Goal: Complete application form

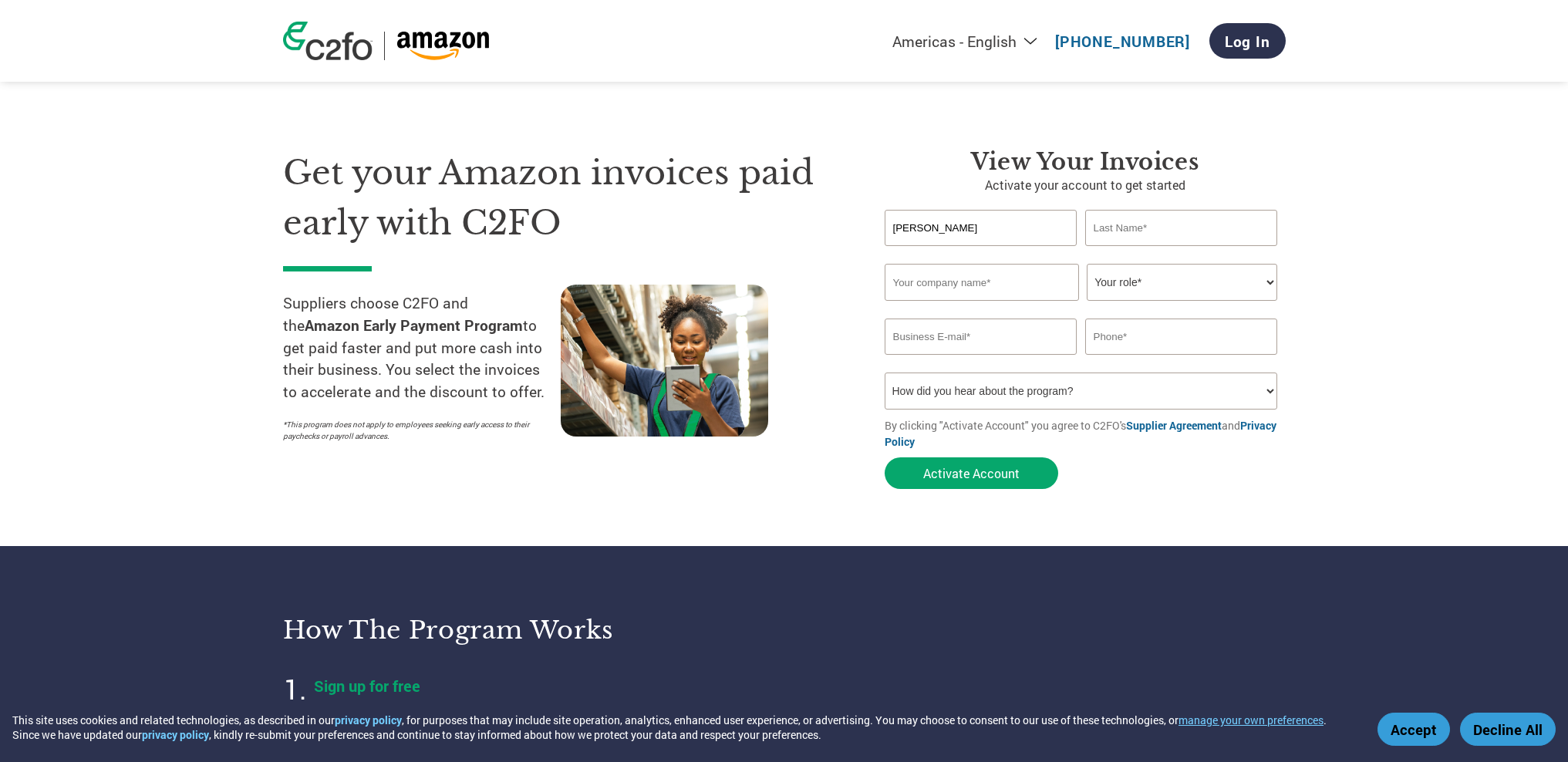
type input "[PERSON_NAME]"
drag, startPoint x: 981, startPoint y: 286, endPoint x: 952, endPoint y: 282, distance: 29.3
click at [952, 282] on input "Legendary Whietails" at bounding box center [983, 283] width 195 height 37
drag, startPoint x: 939, startPoint y: 282, endPoint x: 1001, endPoint y: 282, distance: 62.0
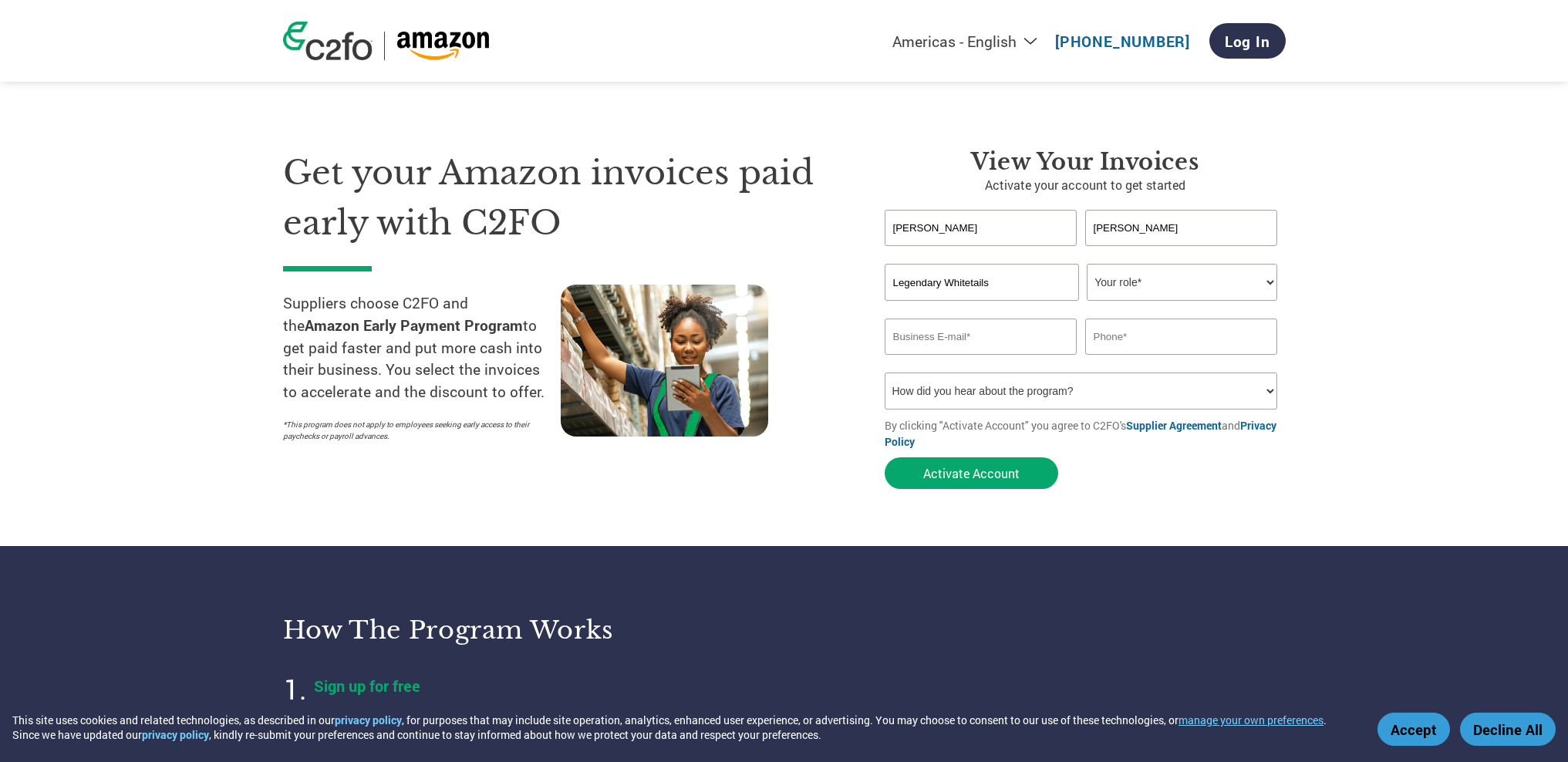
click at [1001, 282] on input "Legendary Whitetails" at bounding box center [983, 283] width 195 height 37
type input "Legendary Holdings LLC"
select select "CEO"
type input "[PERSON_NAME][EMAIL_ADDRESS][DOMAIN_NAME]"
type input "3213032005"
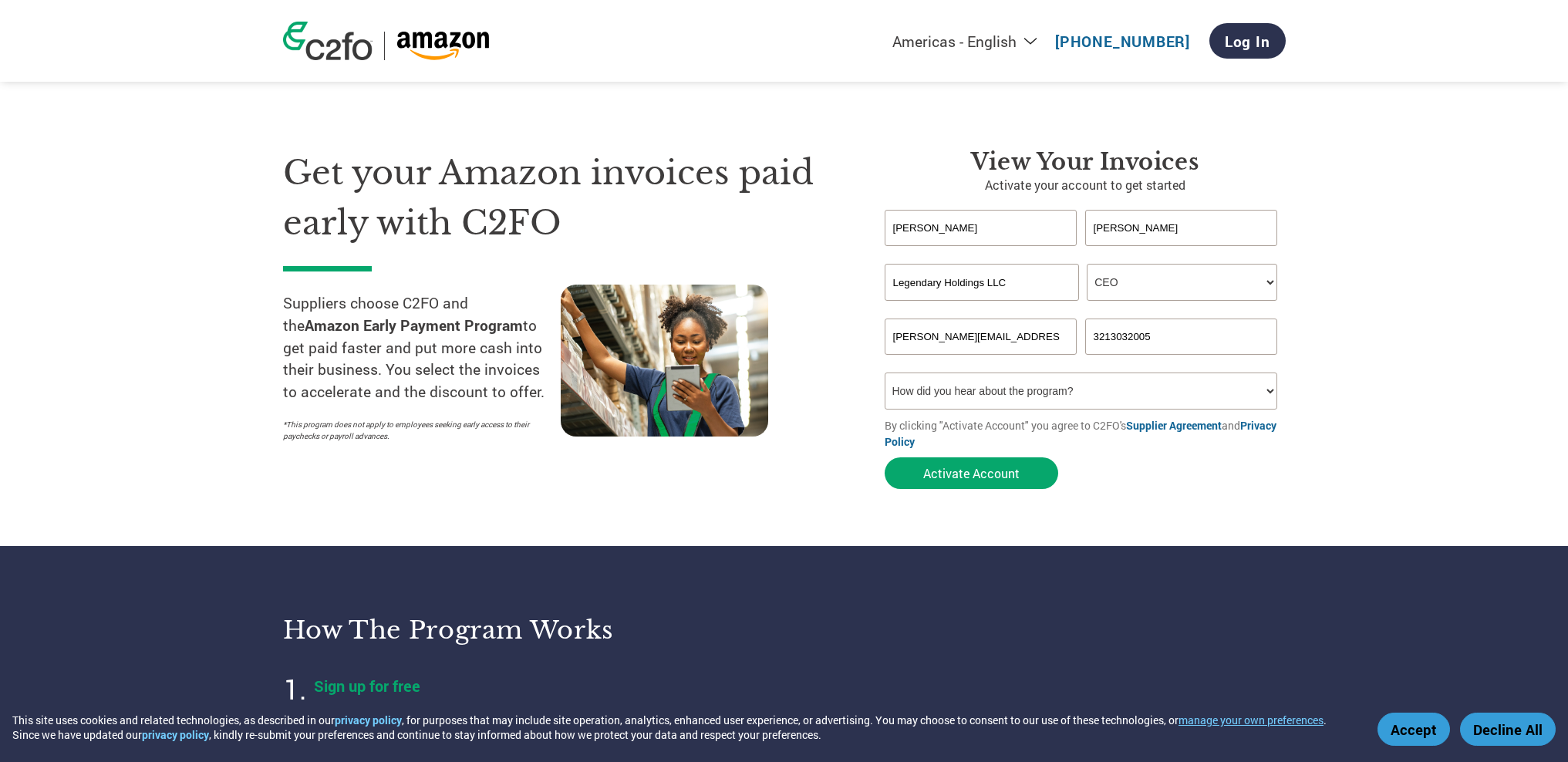
select select "Social Media"
click at [955, 477] on button "Activate Account" at bounding box center [971, 473] width 173 height 32
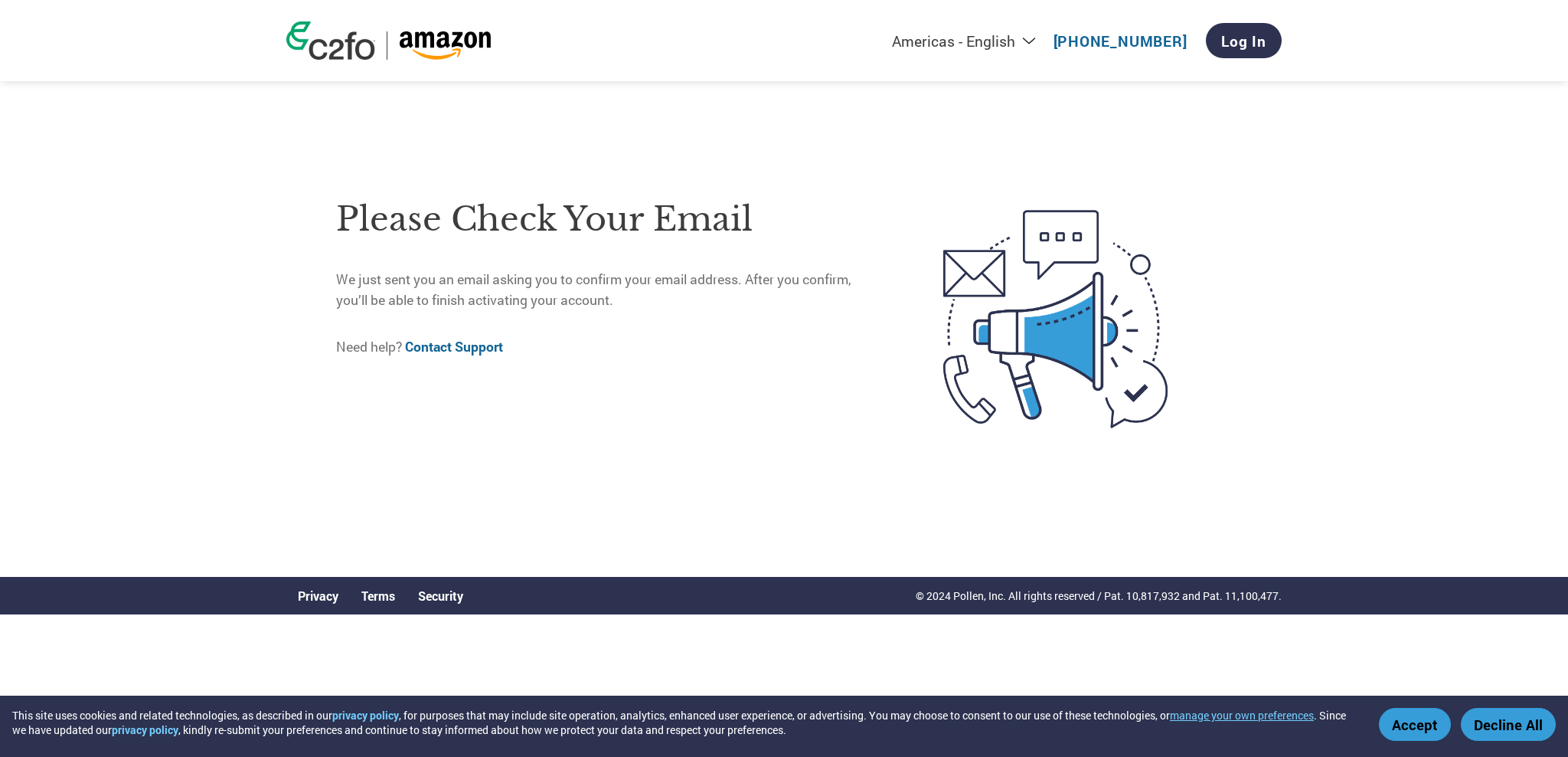
click at [1433, 723] on button "Accept" at bounding box center [1414, 724] width 72 height 33
